Goal: Information Seeking & Learning: Learn about a topic

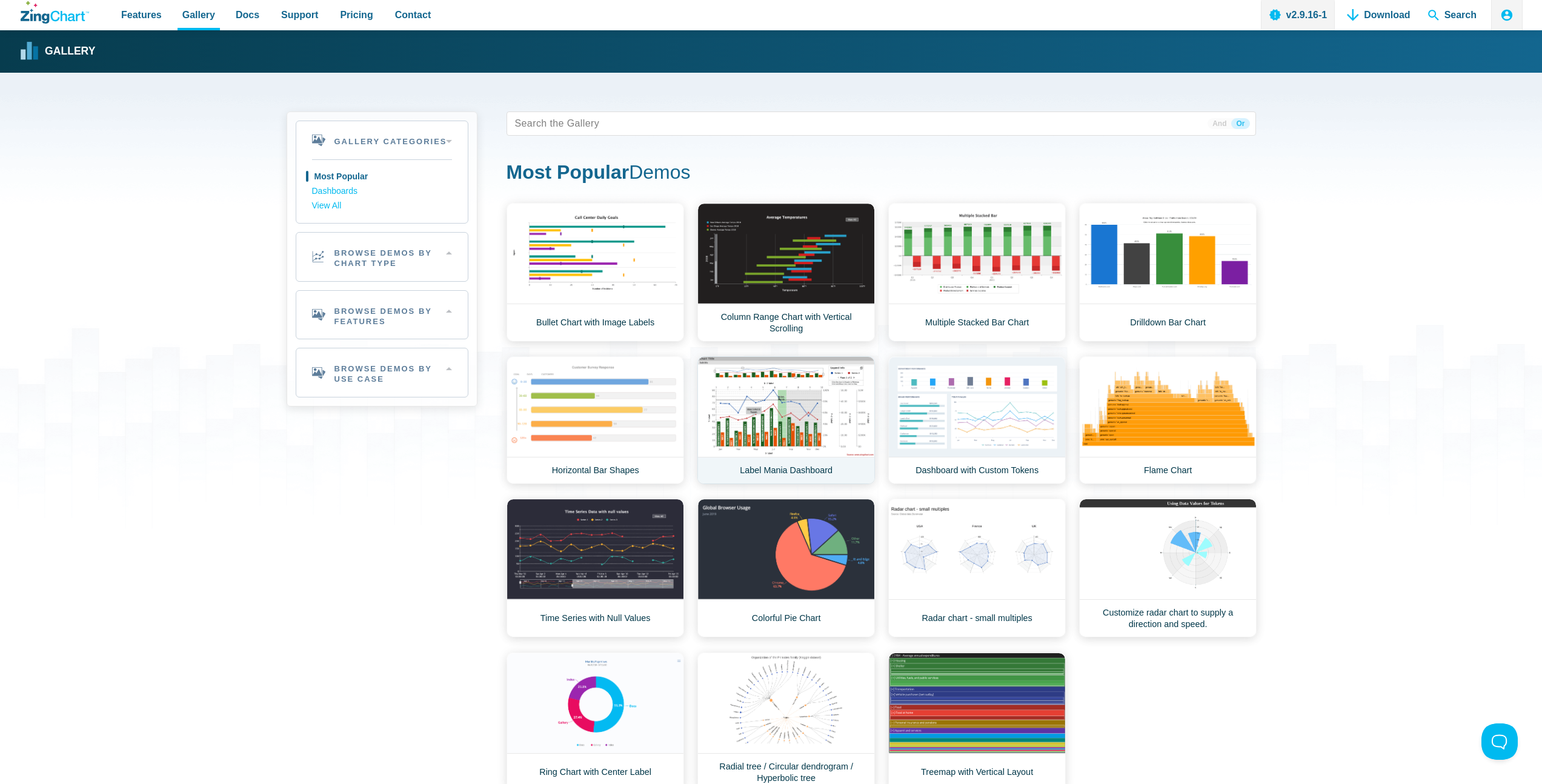
click at [789, 393] on link "Label Mania Dashboard" at bounding box center [786, 420] width 178 height 128
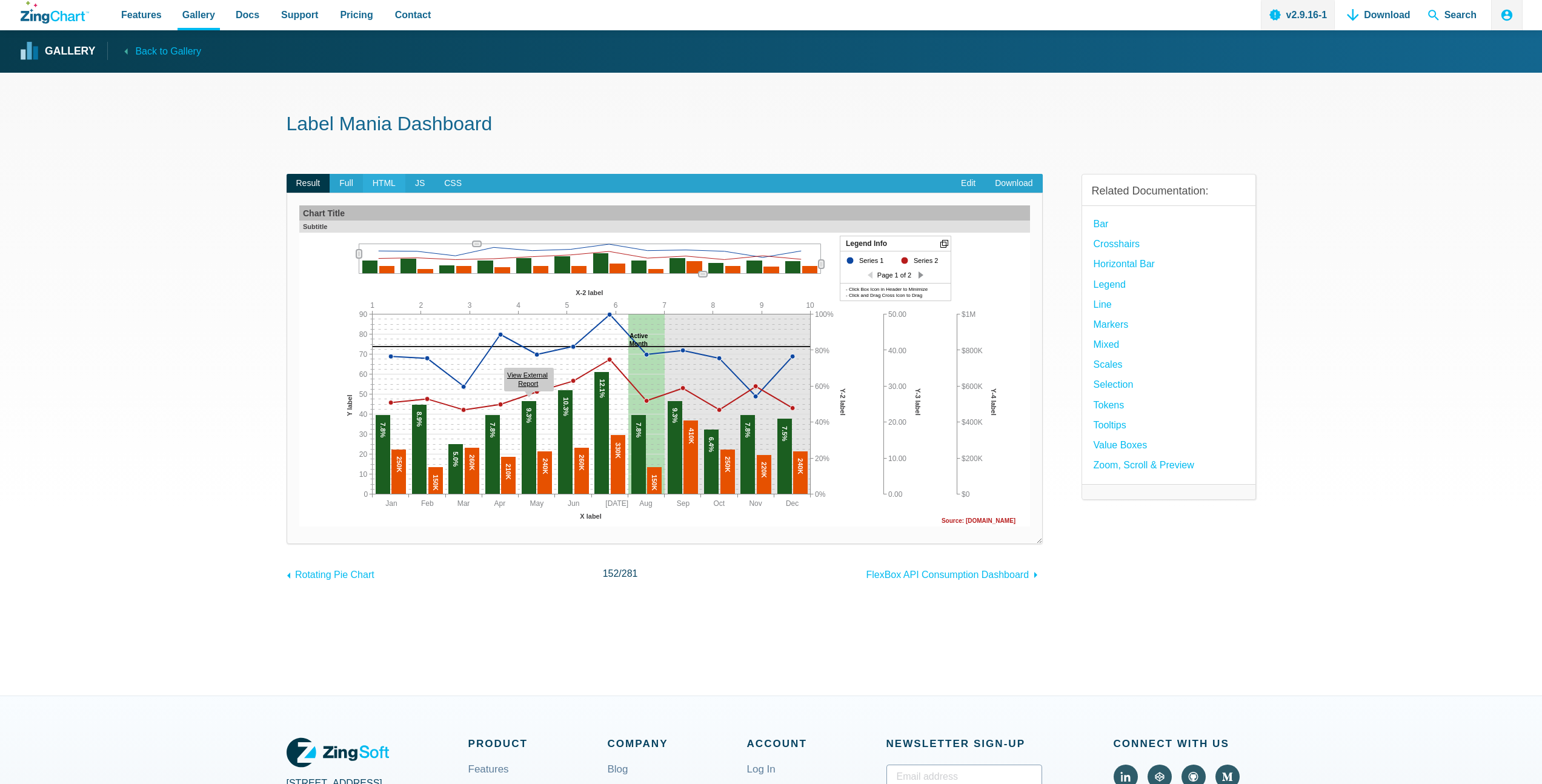
click at [381, 183] on span "HTML" at bounding box center [384, 183] width 42 height 19
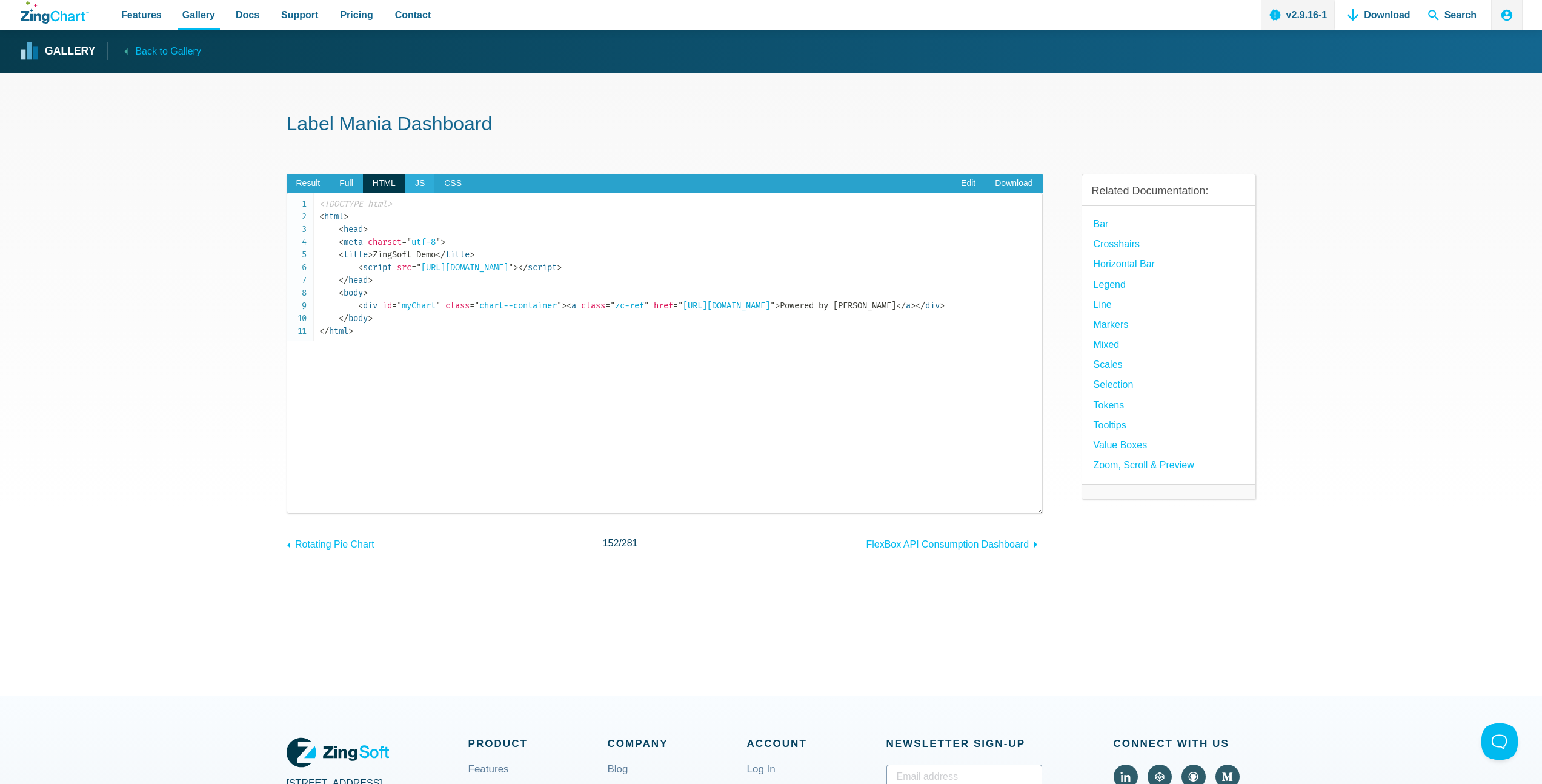
click at [416, 184] on span "JS" at bounding box center [419, 183] width 29 height 19
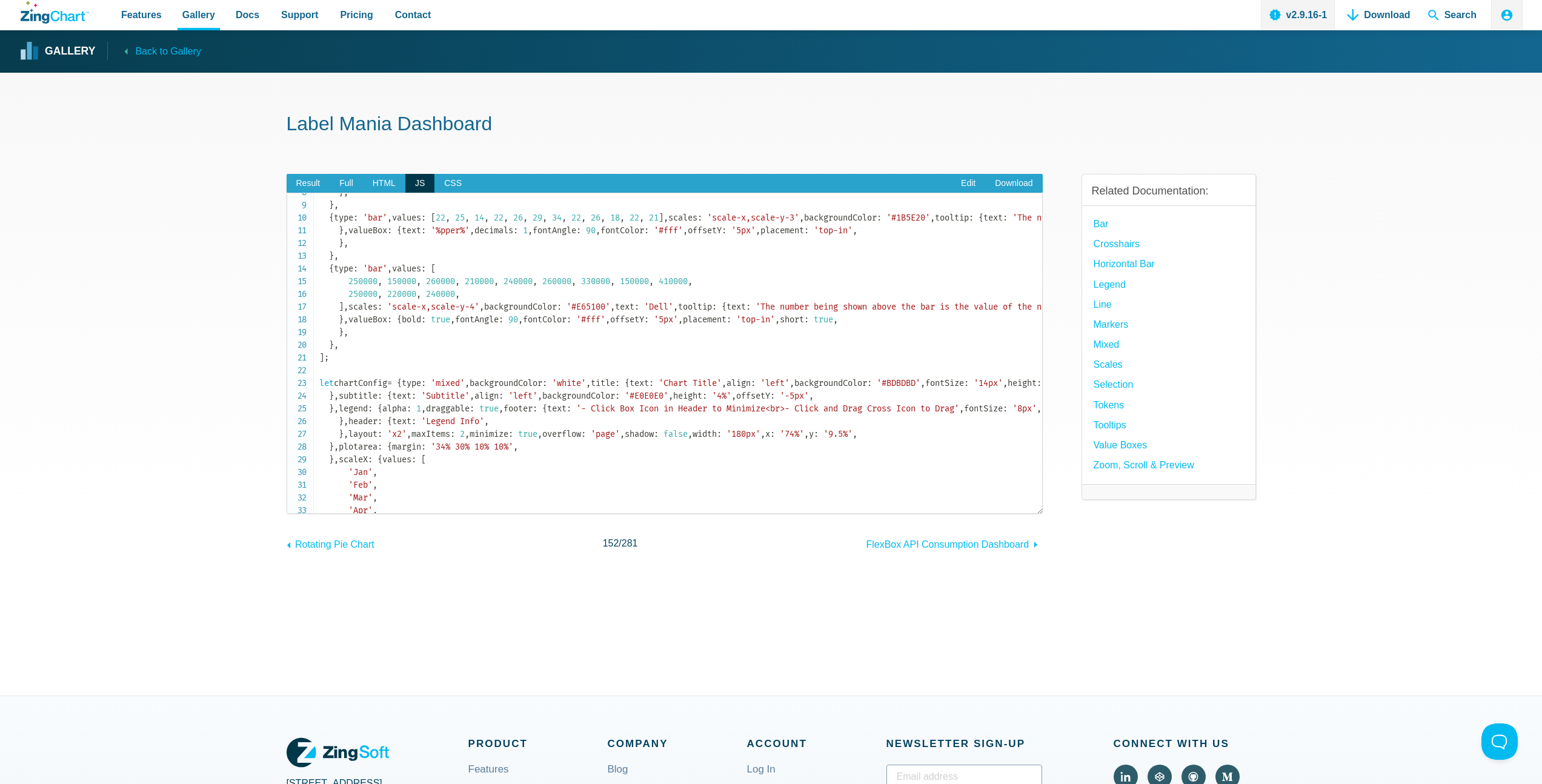
scroll to position [103, 0]
click at [383, 186] on span "HTML" at bounding box center [384, 183] width 42 height 19
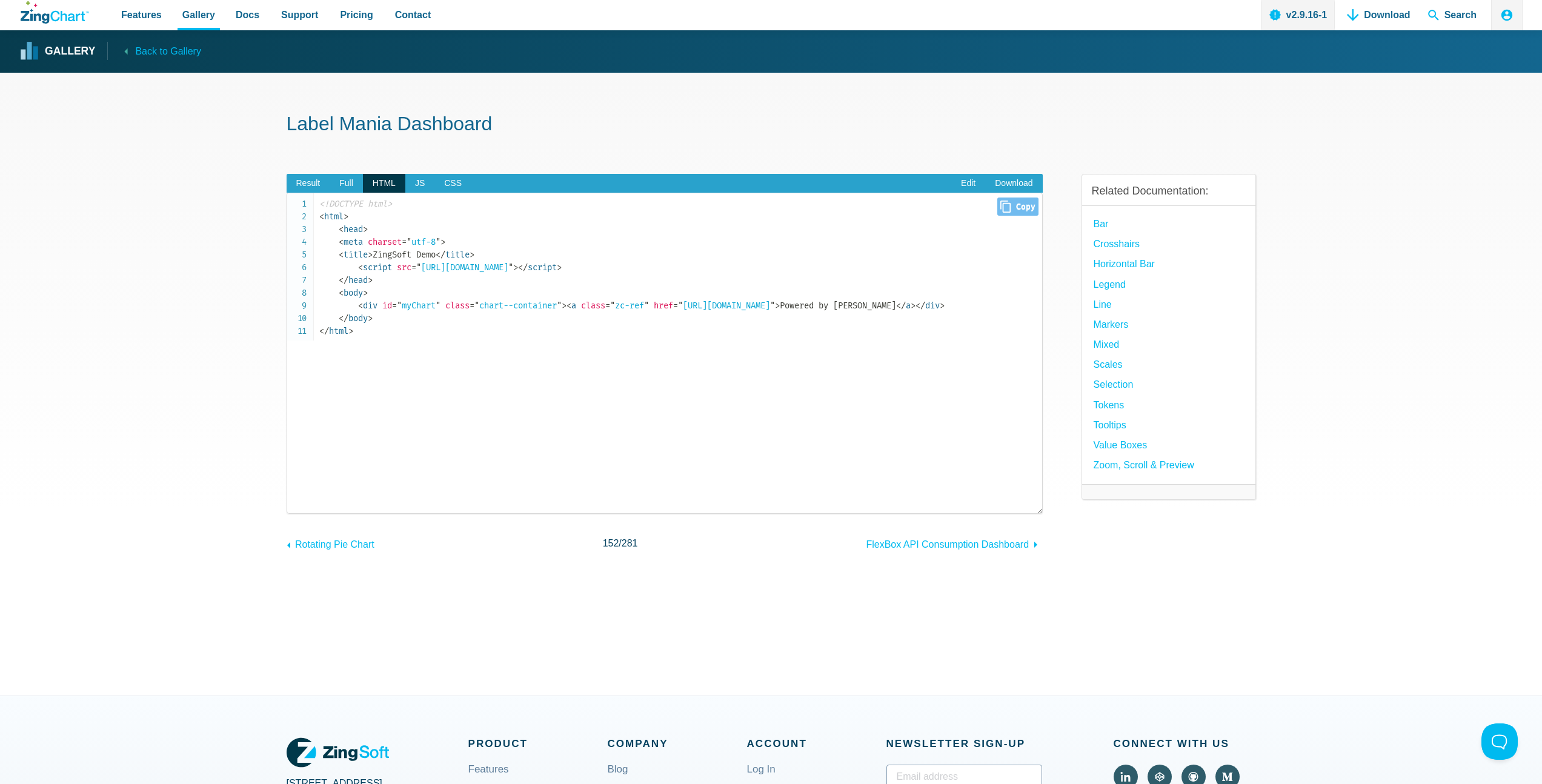
click at [421, 306] on span "= " myChart "" at bounding box center [416, 306] width 49 height 10
copy span "myChart"
click at [417, 182] on span "JS" at bounding box center [419, 183] width 29 height 19
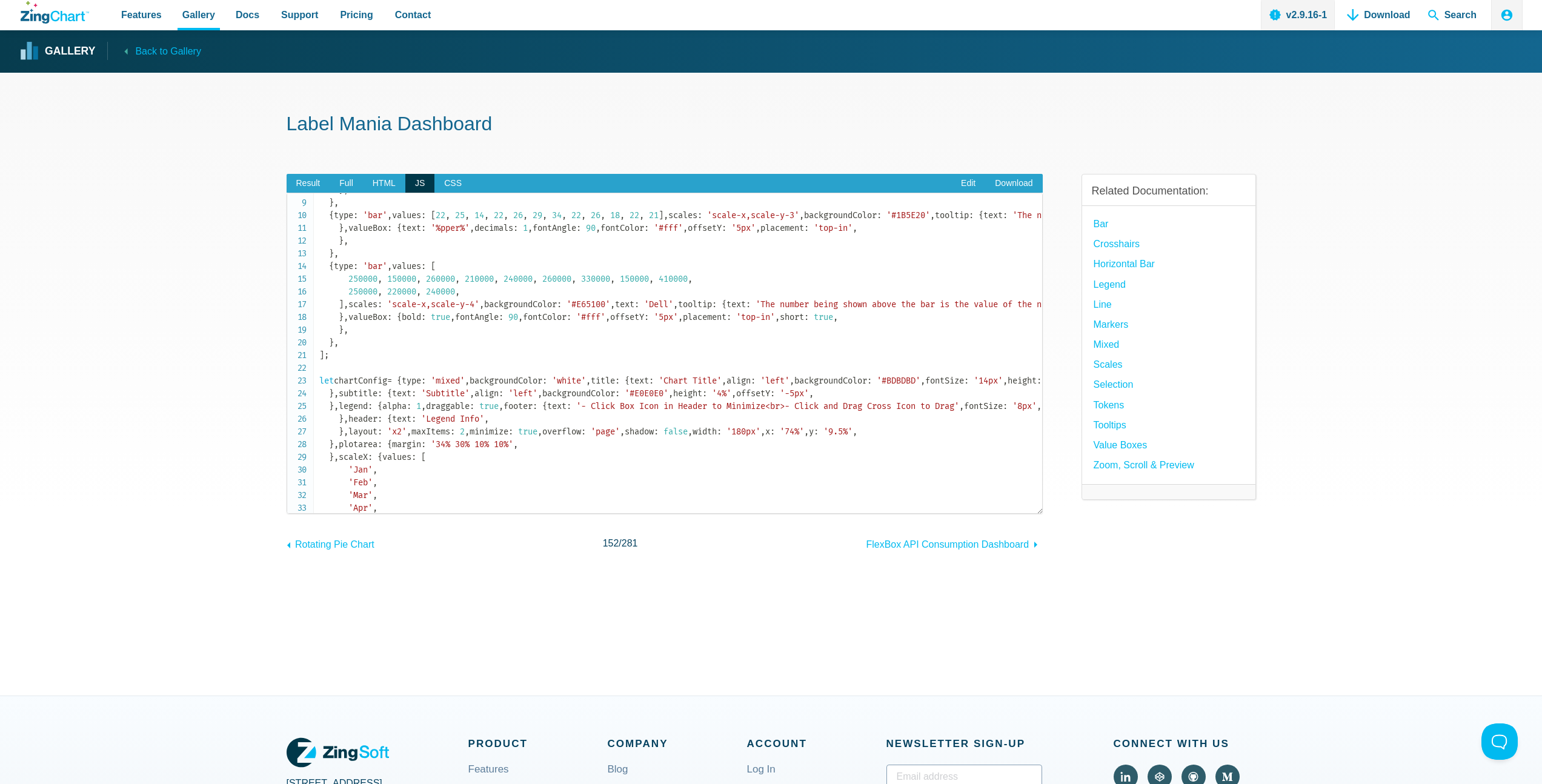
click at [419, 276] on code "let chartData = [ { type : 'line' , values : [ 69 , 68 , 54 , 80 , 70 , 74 , 90…" at bounding box center [681, 660] width 723 height 1132
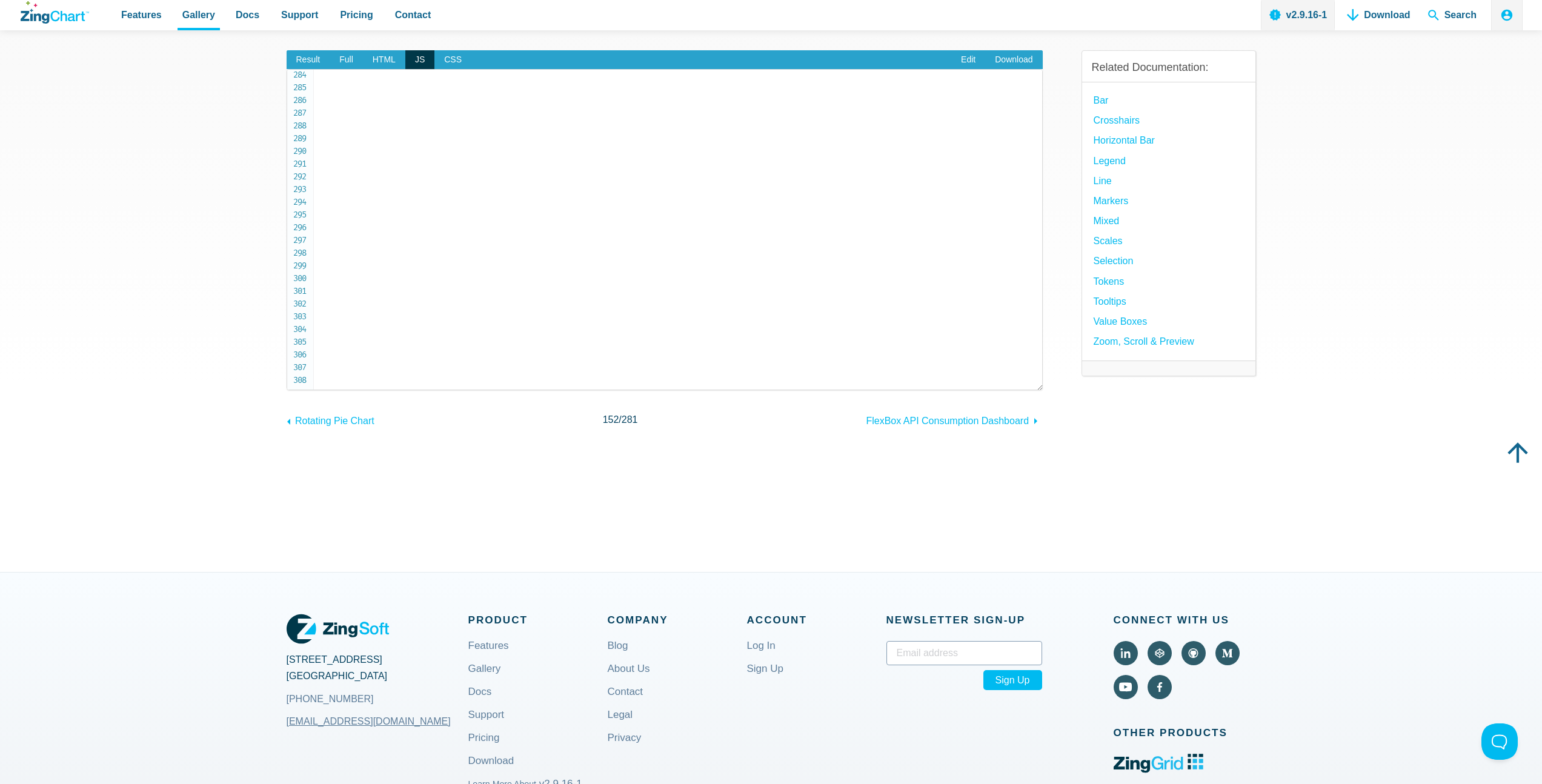
scroll to position [131, 0]
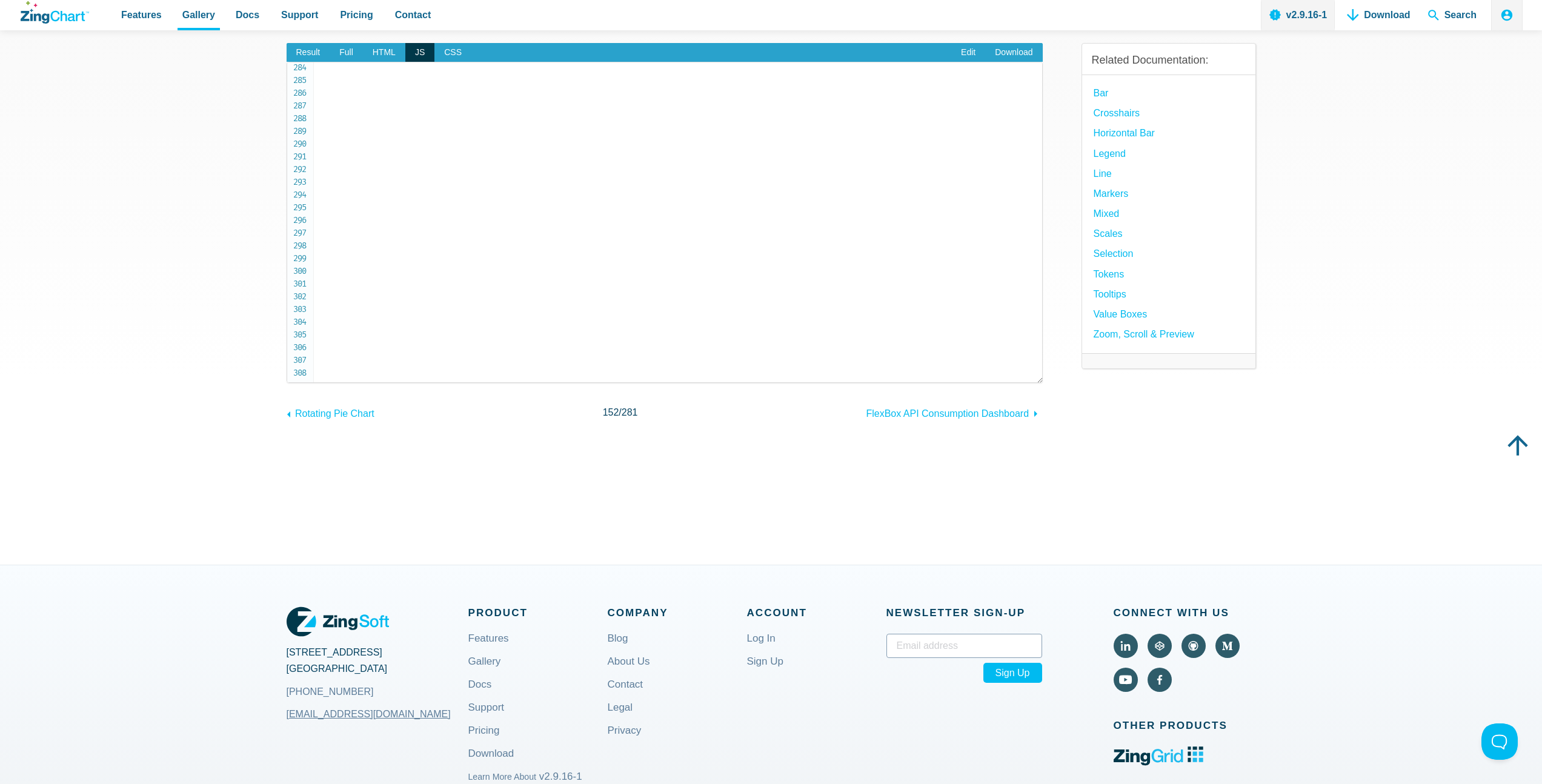
copy code "chartConfig"
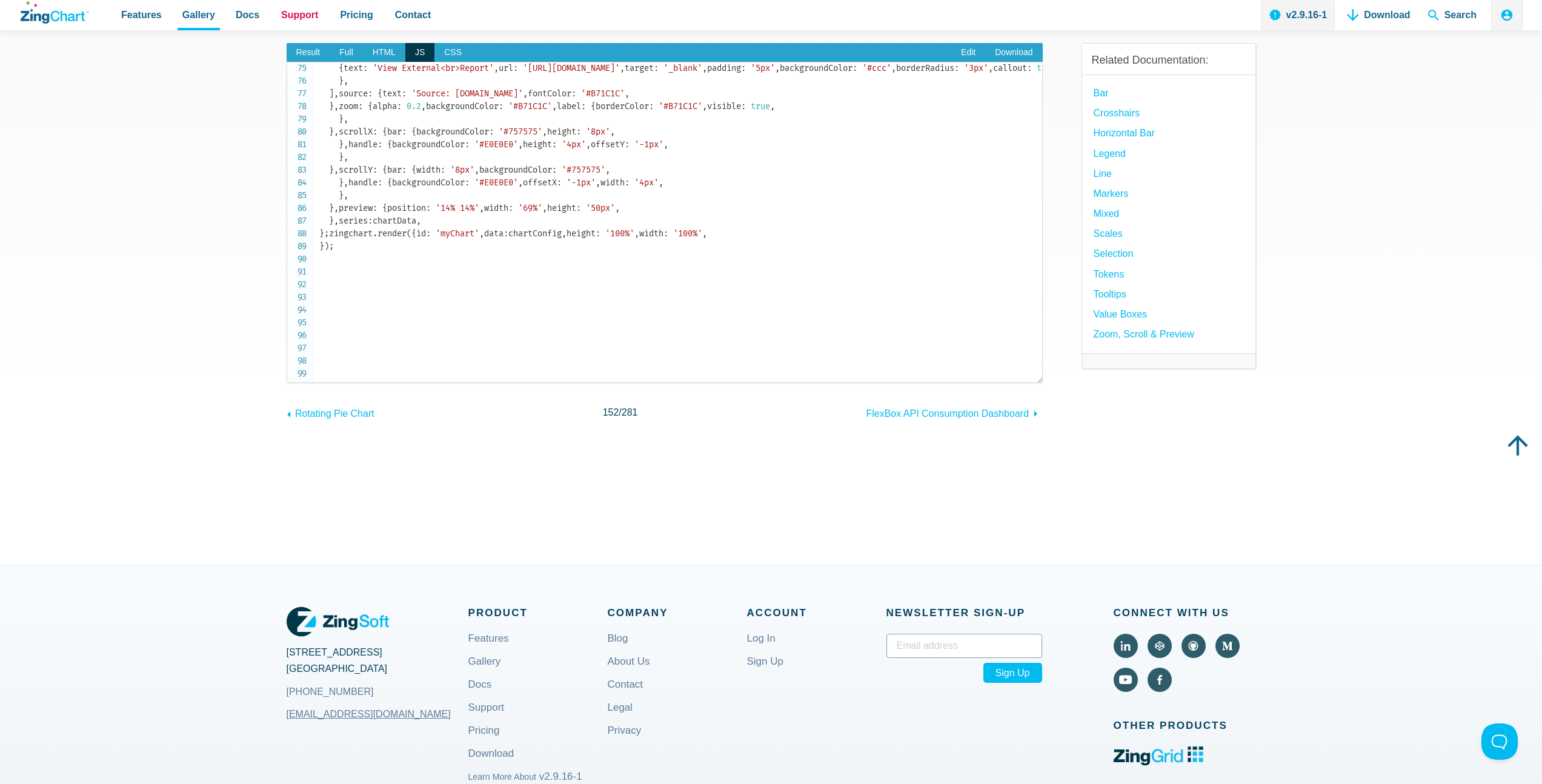
scroll to position [923, 0]
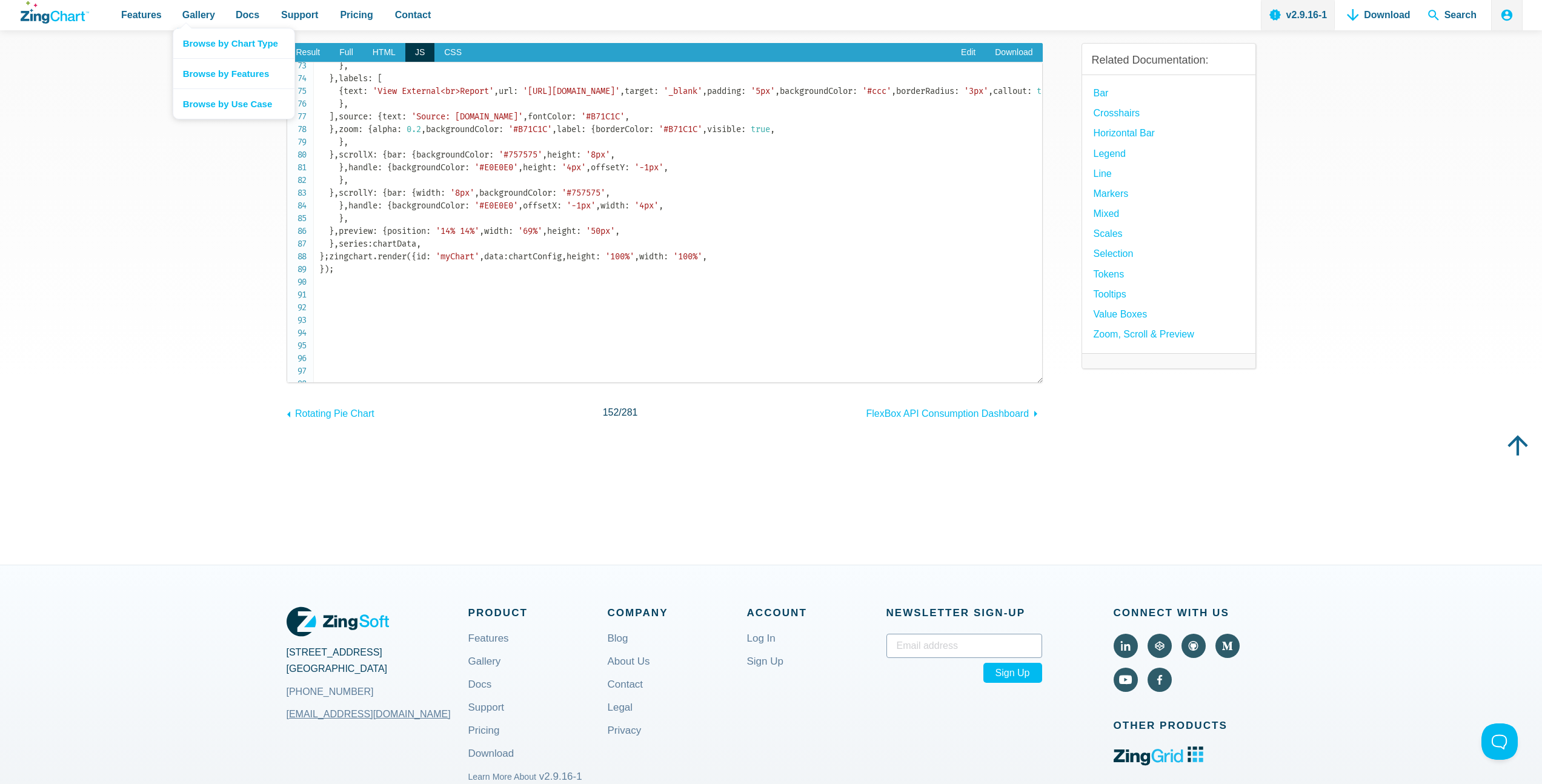
click at [188, 28] on nav "Browse by Chart Type Browse by Features Browse by Use Case" at bounding box center [234, 74] width 122 height 91
click at [204, 42] on link "Browse by Chart Type" at bounding box center [234, 44] width 121 height 30
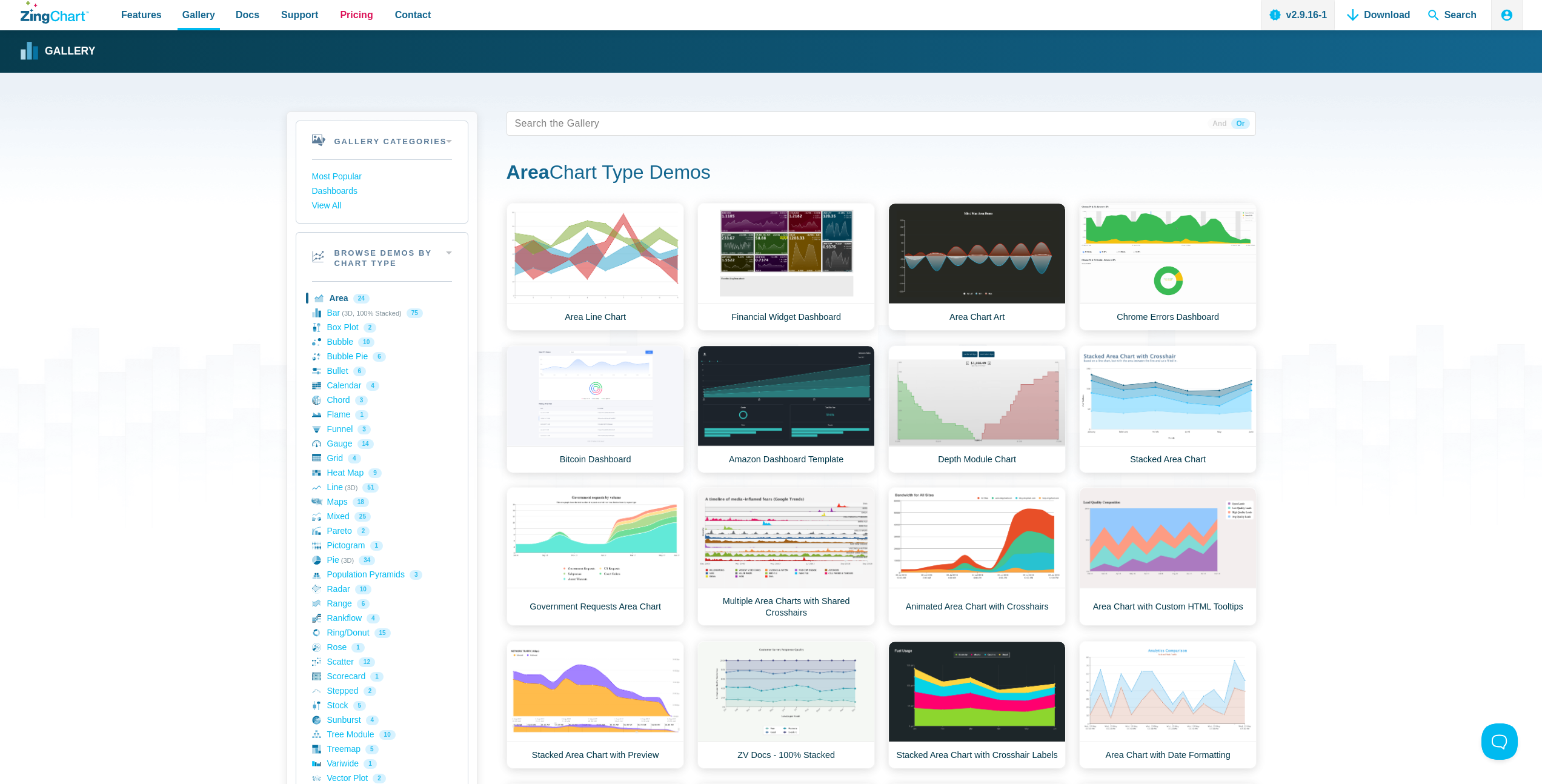
click at [353, 16] on span "Pricing" at bounding box center [356, 14] width 33 height 16
